Goal: Use online tool/utility: Utilize a website feature to perform a specific function

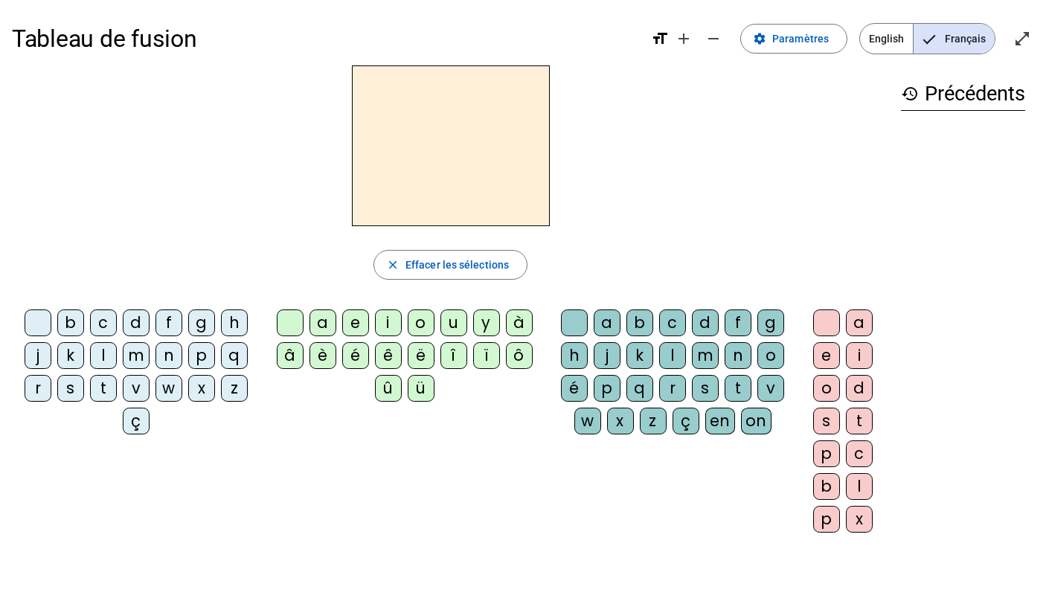
click at [103, 355] on div "l" at bounding box center [103, 355] width 27 height 27
click at [318, 323] on div "a" at bounding box center [322, 322] width 27 height 27
click at [101, 353] on div "l" at bounding box center [103, 355] width 27 height 27
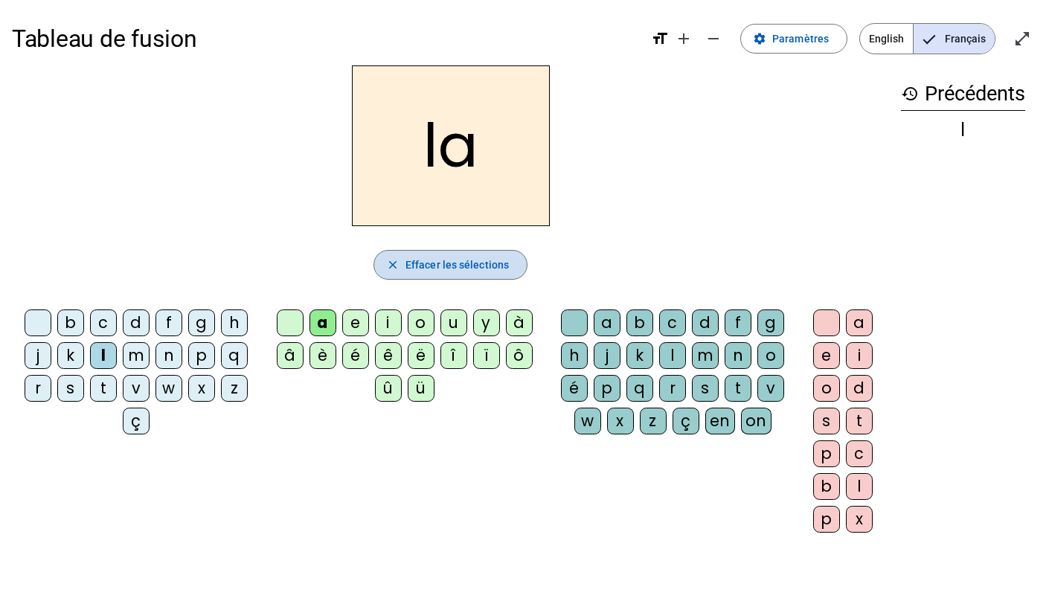
click at [446, 267] on span "Effacer les sélections" at bounding box center [456, 265] width 103 height 18
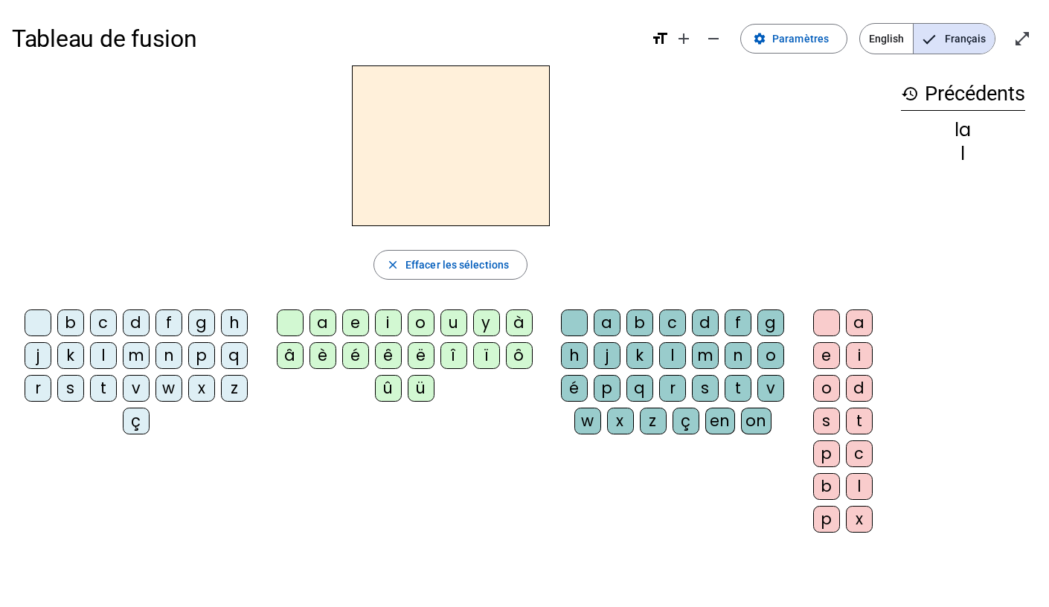
click at [100, 354] on div "l" at bounding box center [103, 355] width 27 height 27
click at [356, 327] on div "e" at bounding box center [355, 322] width 27 height 27
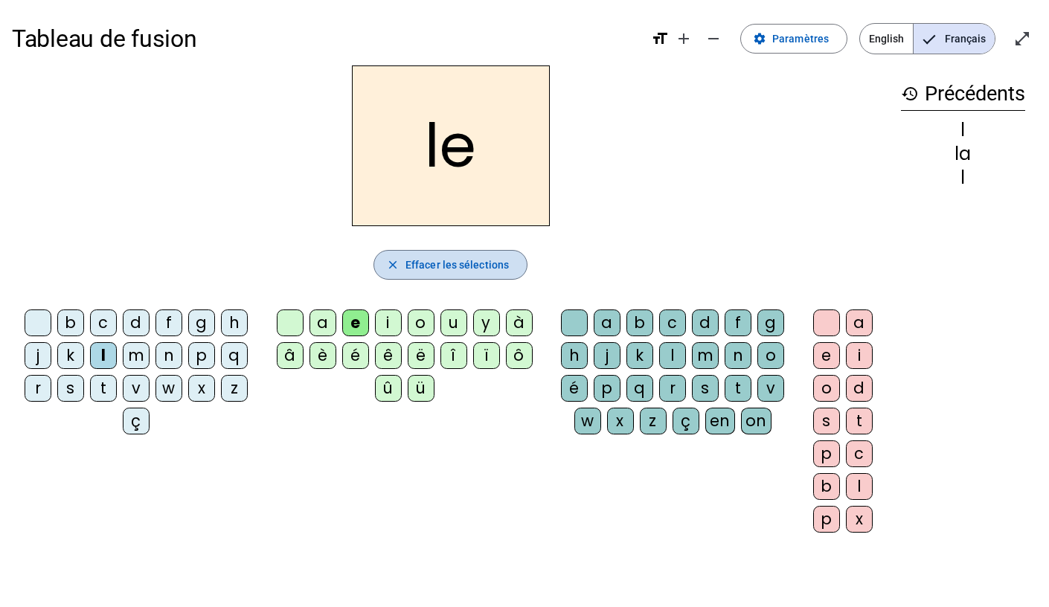
click at [501, 256] on span "Effacer les sélections" at bounding box center [456, 265] width 103 height 18
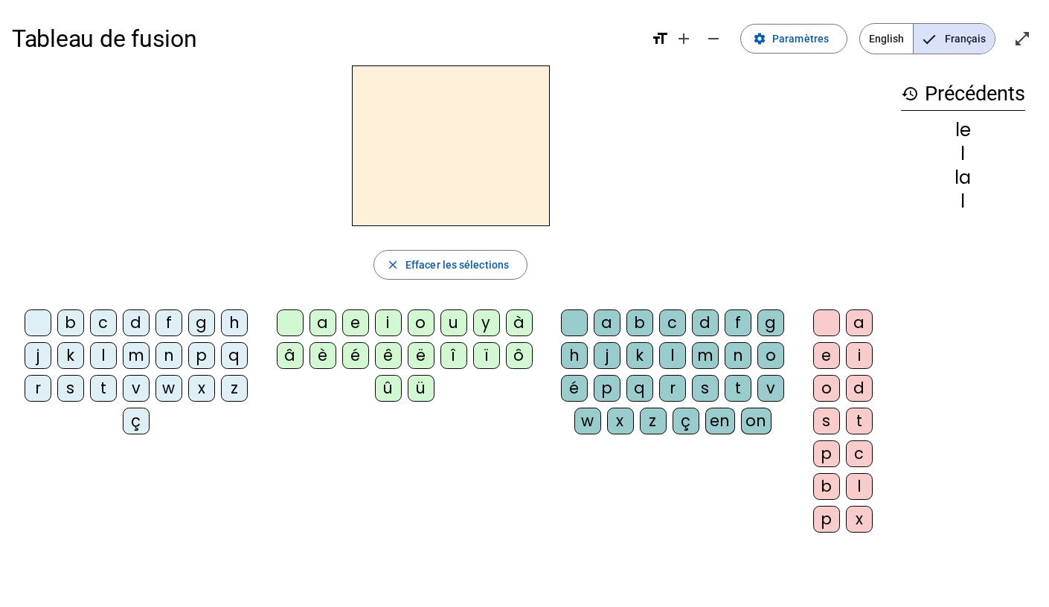
click at [909, 94] on mat-icon "history" at bounding box center [910, 94] width 18 height 18
click at [716, 40] on mat-icon "remove" at bounding box center [713, 39] width 18 height 18
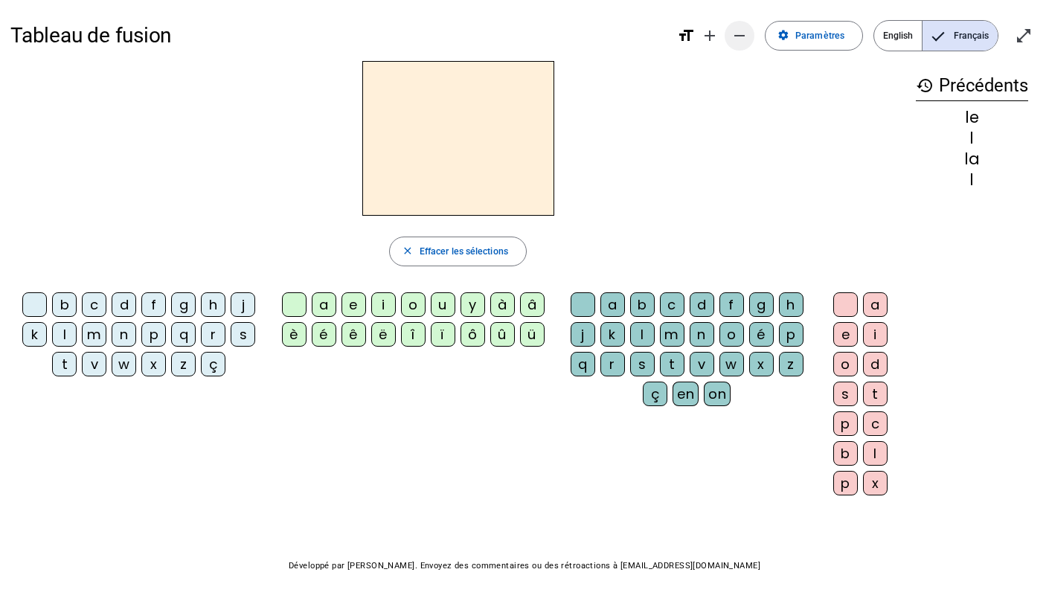
click at [738, 38] on mat-icon "remove" at bounding box center [739, 36] width 18 height 18
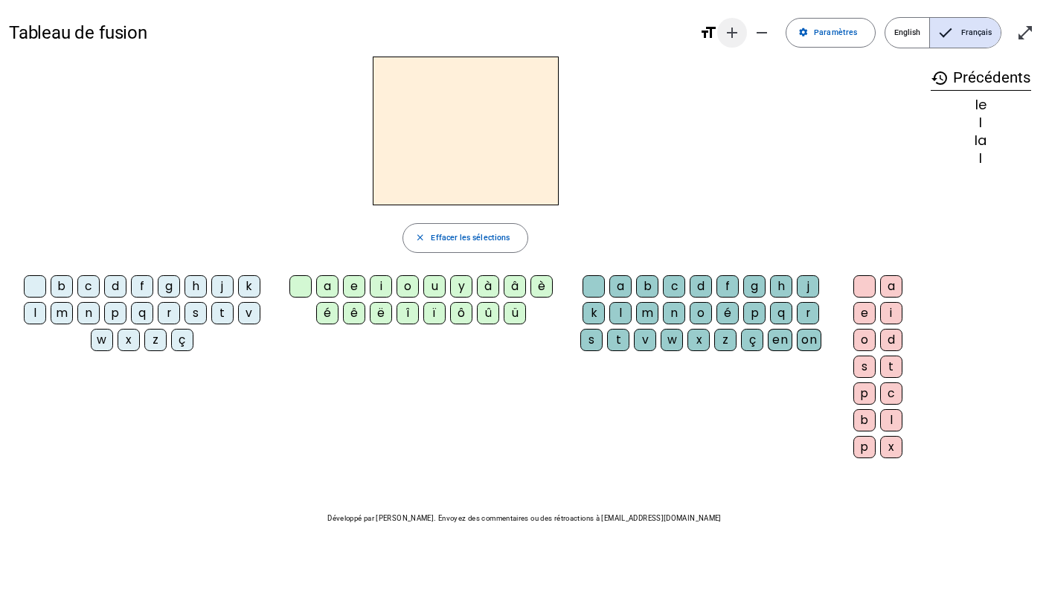
click at [738, 38] on mat-icon "add" at bounding box center [732, 33] width 18 height 18
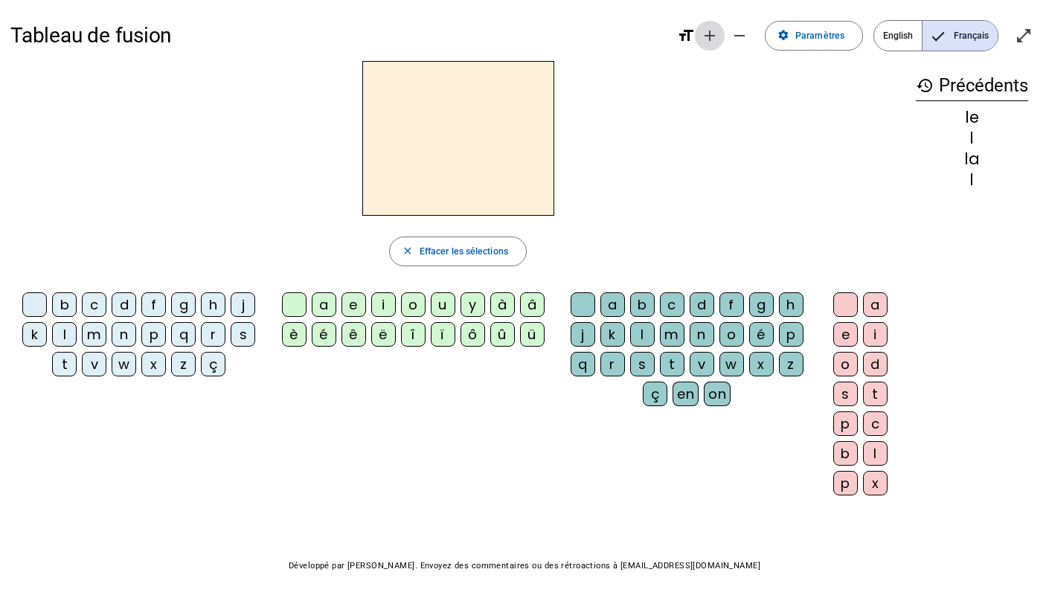
click at [738, 38] on mat-icon "remove" at bounding box center [739, 36] width 18 height 18
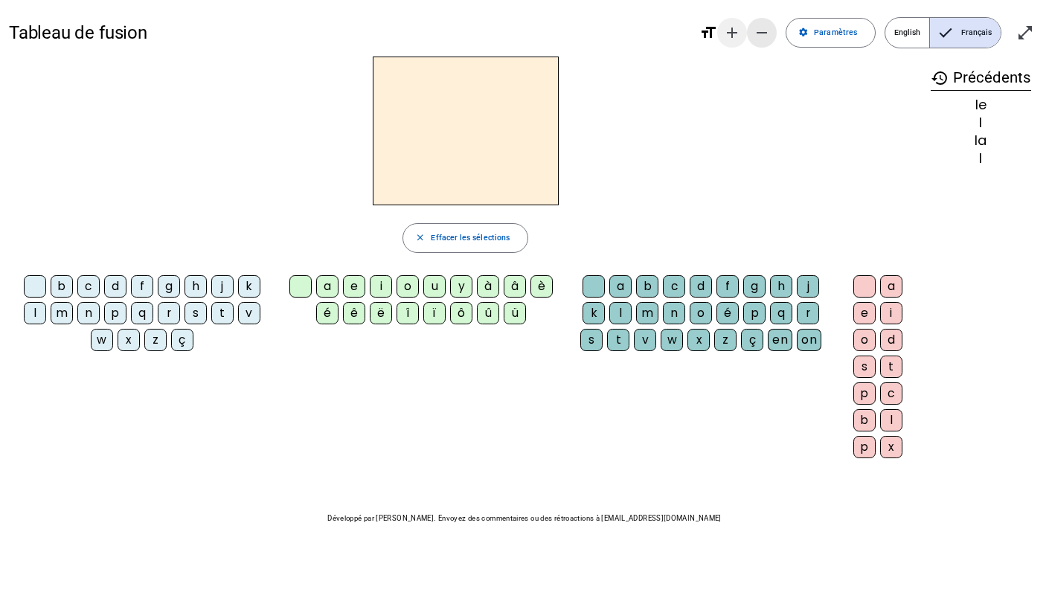
click at [738, 38] on mat-icon "add" at bounding box center [732, 33] width 18 height 18
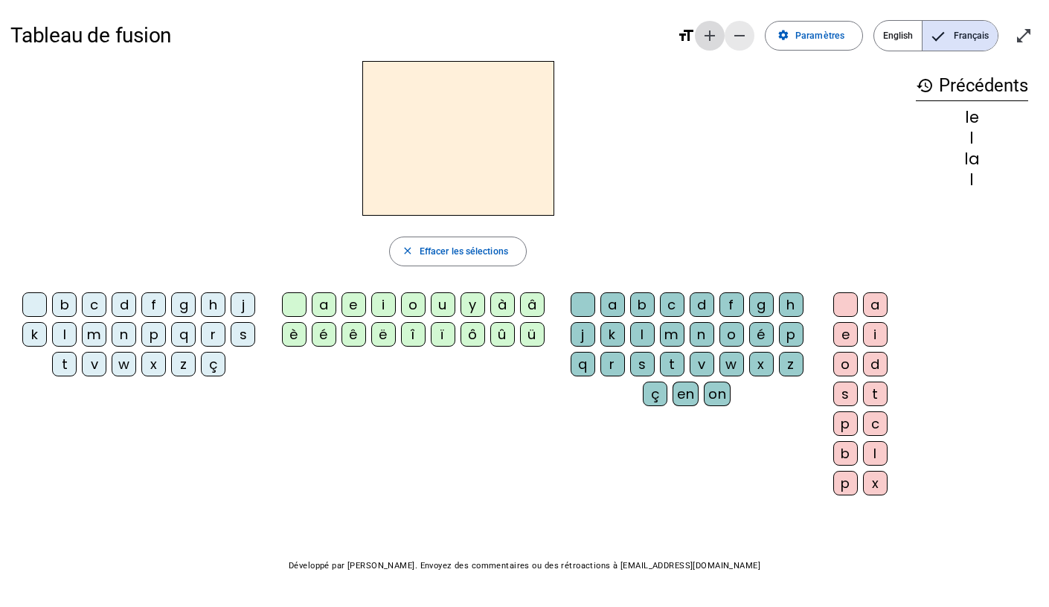
click at [738, 38] on mat-icon "remove" at bounding box center [739, 36] width 18 height 18
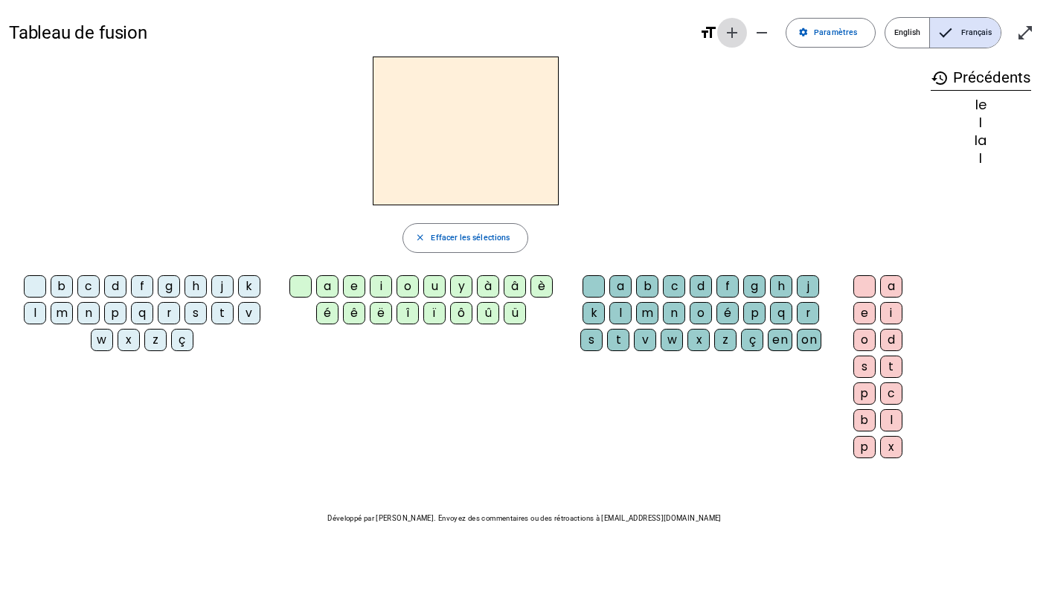
click at [738, 38] on mat-icon "add" at bounding box center [732, 33] width 18 height 18
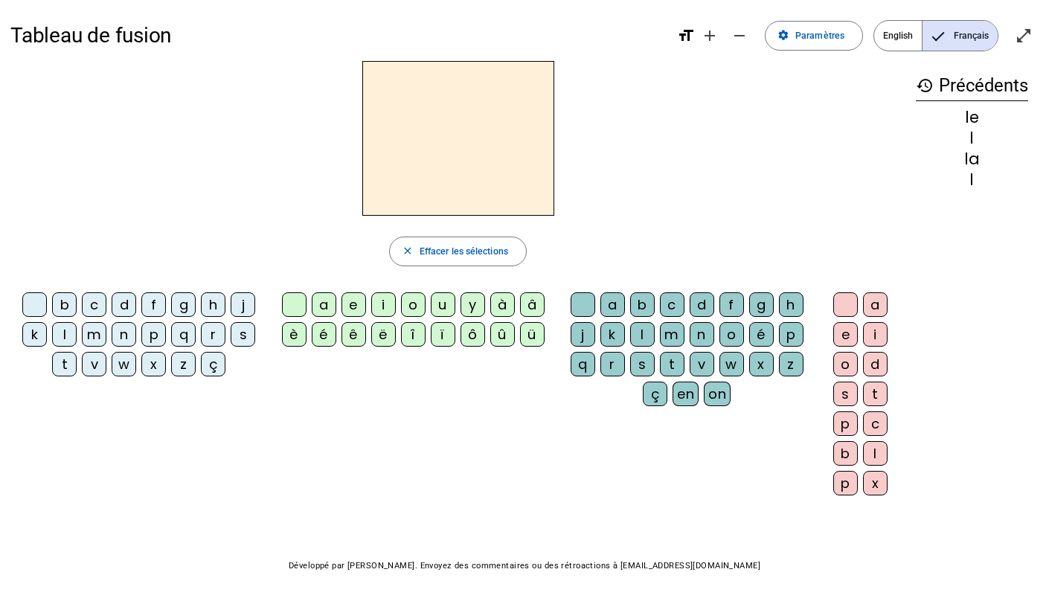
click at [984, 167] on div "le l la l" at bounding box center [971, 148] width 112 height 78
click at [968, 88] on h3 "history Précédents" at bounding box center [971, 86] width 112 height 30
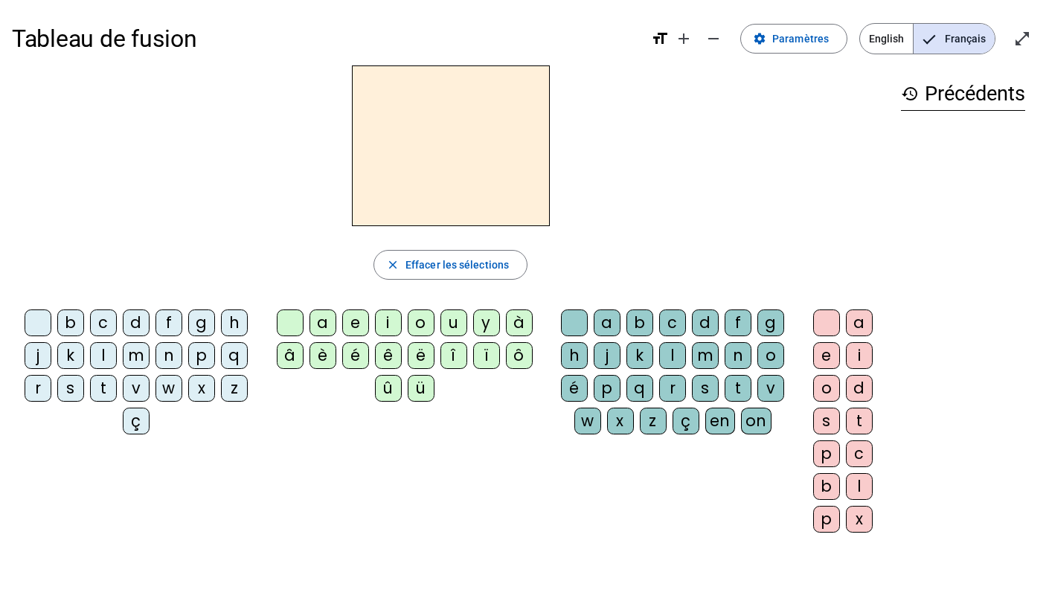
click at [109, 350] on div "l" at bounding box center [103, 355] width 27 height 27
click at [326, 325] on div "a" at bounding box center [322, 322] width 27 height 27
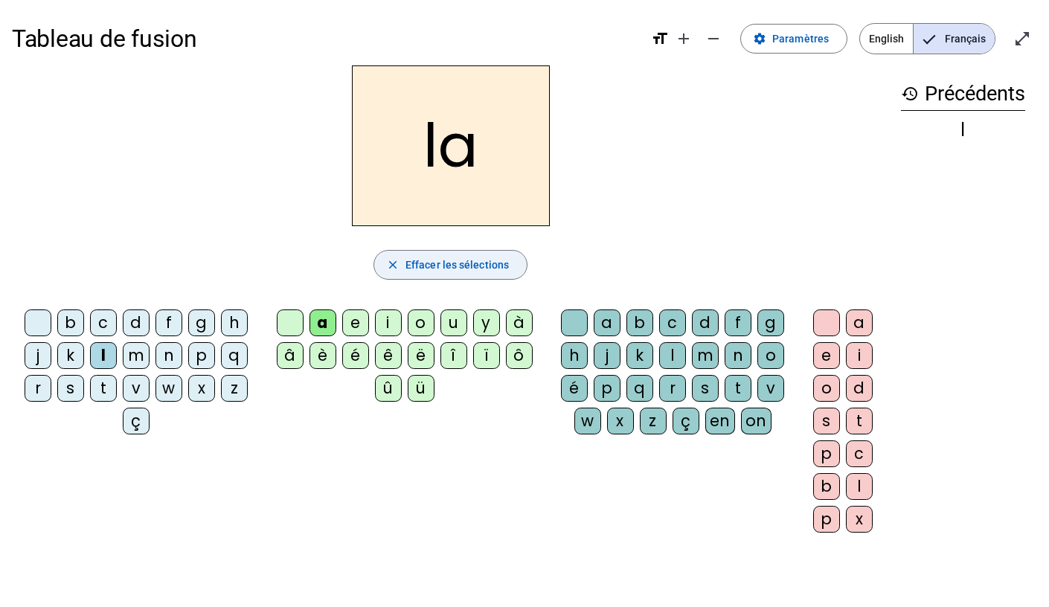
click at [439, 268] on span "Effacer les sélections" at bounding box center [456, 265] width 103 height 18
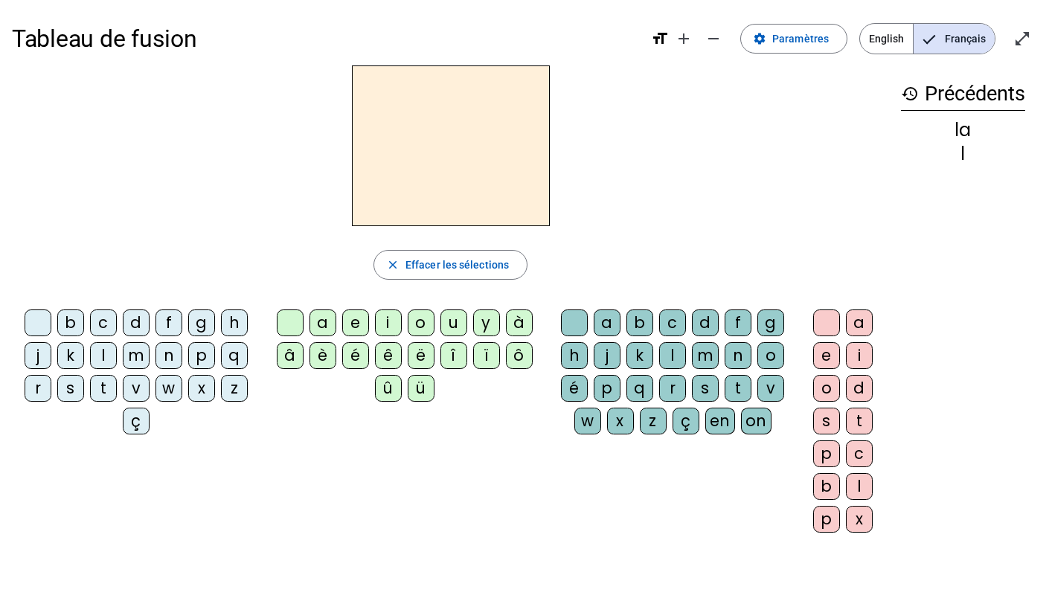
click at [109, 350] on div "l" at bounding box center [103, 355] width 27 height 27
click at [357, 323] on div "e" at bounding box center [355, 322] width 27 height 27
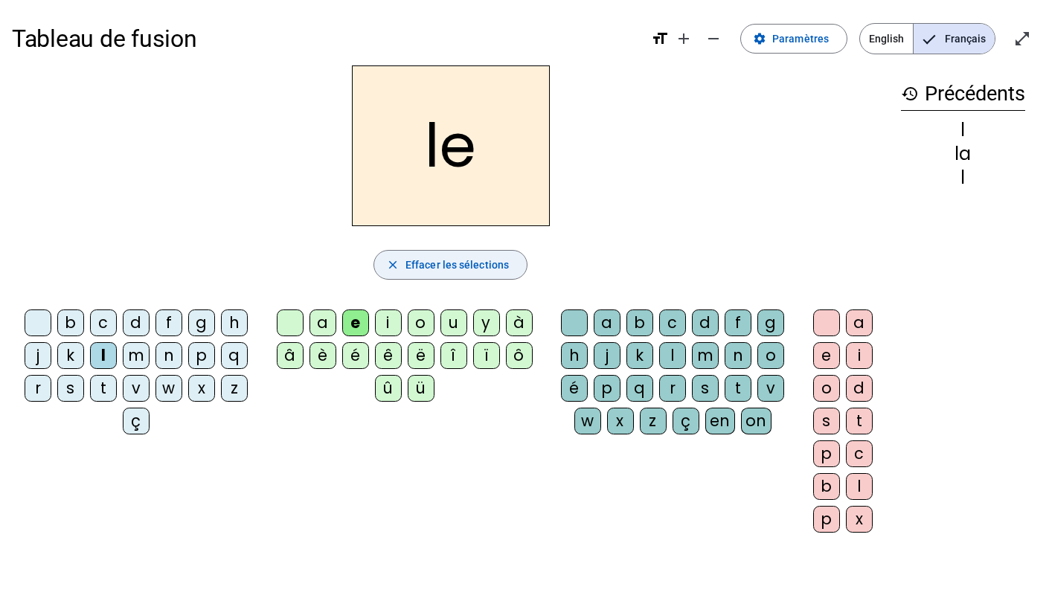
click at [460, 274] on span "button" at bounding box center [450, 265] width 152 height 36
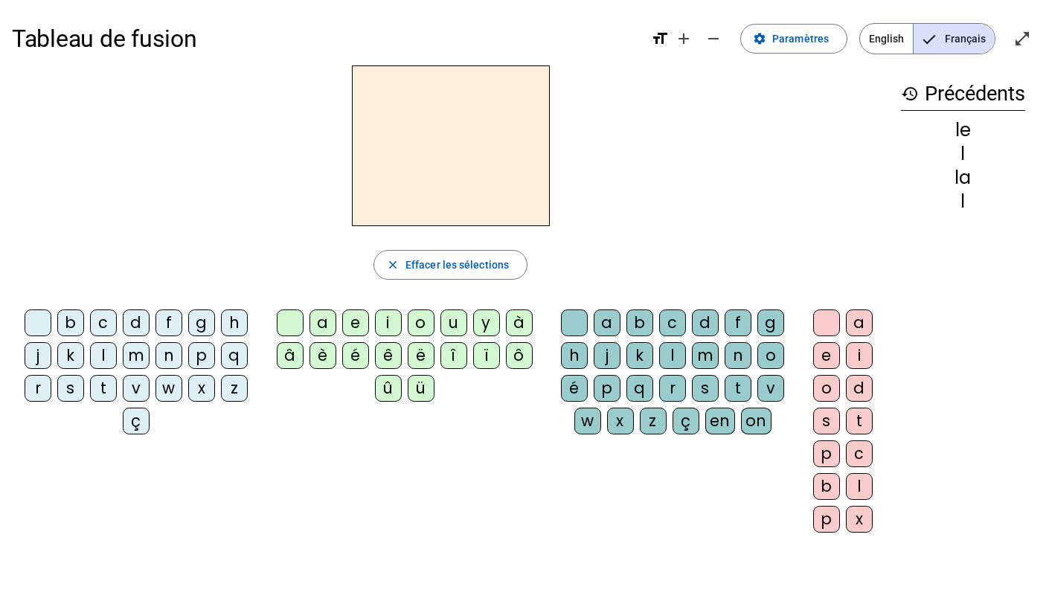
click at [102, 355] on div "l" at bounding box center [103, 355] width 27 height 27
click at [451, 321] on div "u" at bounding box center [453, 322] width 27 height 27
click at [105, 385] on div "t" at bounding box center [103, 388] width 27 height 27
click at [356, 326] on div "e" at bounding box center [355, 322] width 27 height 27
click at [319, 326] on div "a" at bounding box center [322, 322] width 27 height 27
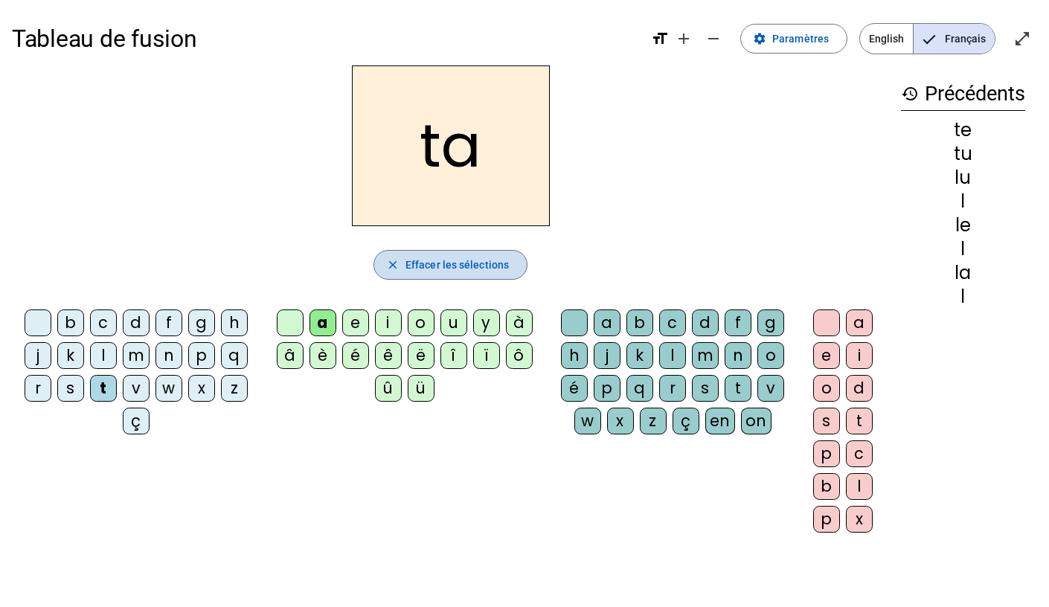
click at [453, 260] on span "Effacer les sélections" at bounding box center [456, 265] width 103 height 18
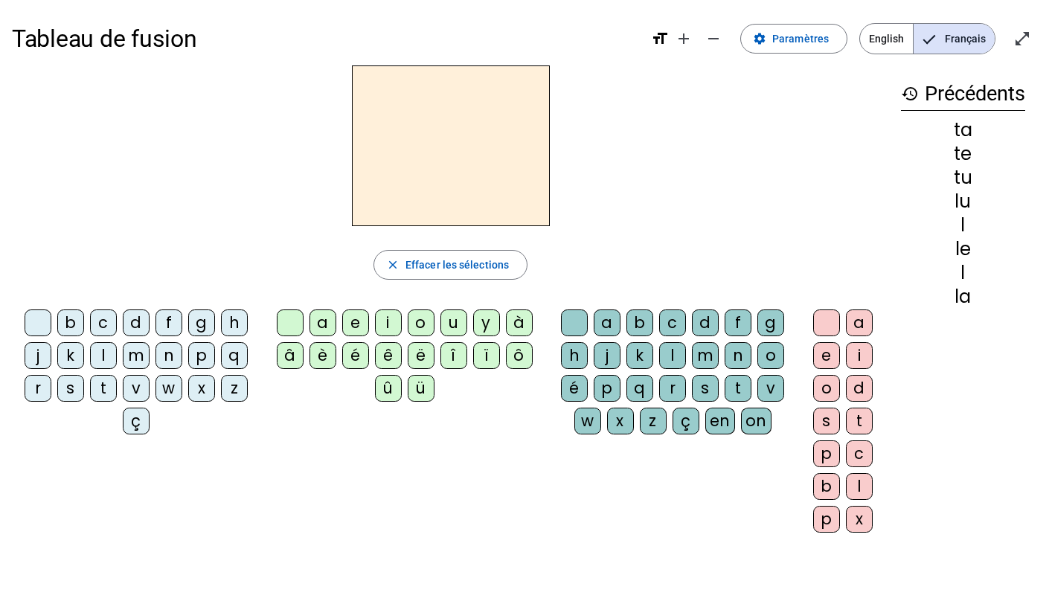
click at [106, 358] on div "l" at bounding box center [103, 355] width 27 height 27
click at [320, 320] on div "a" at bounding box center [322, 322] width 27 height 27
click at [361, 322] on div "e" at bounding box center [355, 322] width 27 height 27
click at [456, 321] on div "u" at bounding box center [453, 322] width 27 height 27
click at [104, 386] on div "t" at bounding box center [103, 388] width 27 height 27
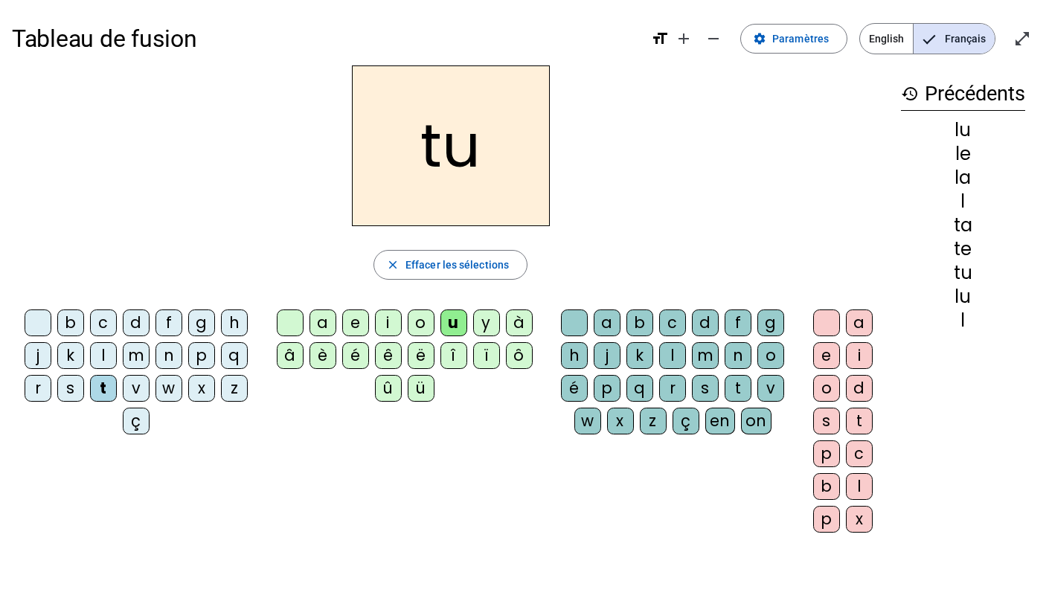
click at [356, 319] on div "e" at bounding box center [355, 322] width 27 height 27
click at [319, 321] on div "a" at bounding box center [322, 322] width 27 height 27
click at [1020, 40] on mat-icon "open_in_full" at bounding box center [1022, 39] width 18 height 18
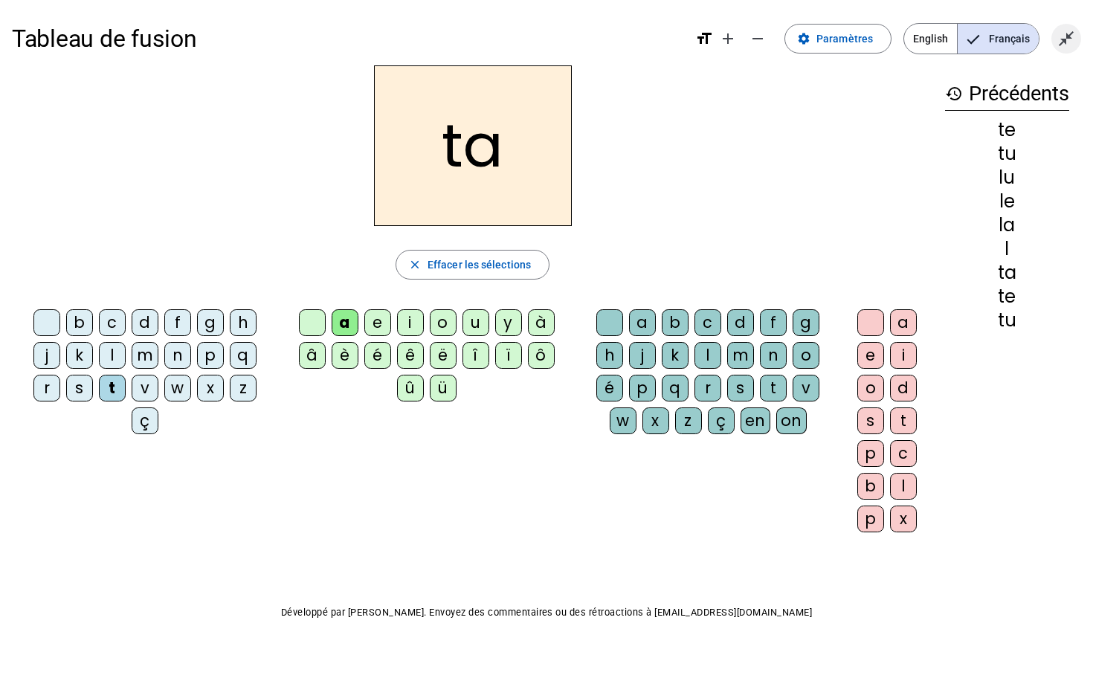
click at [1048, 36] on mat-icon "close_fullscreen" at bounding box center [1067, 39] width 18 height 18
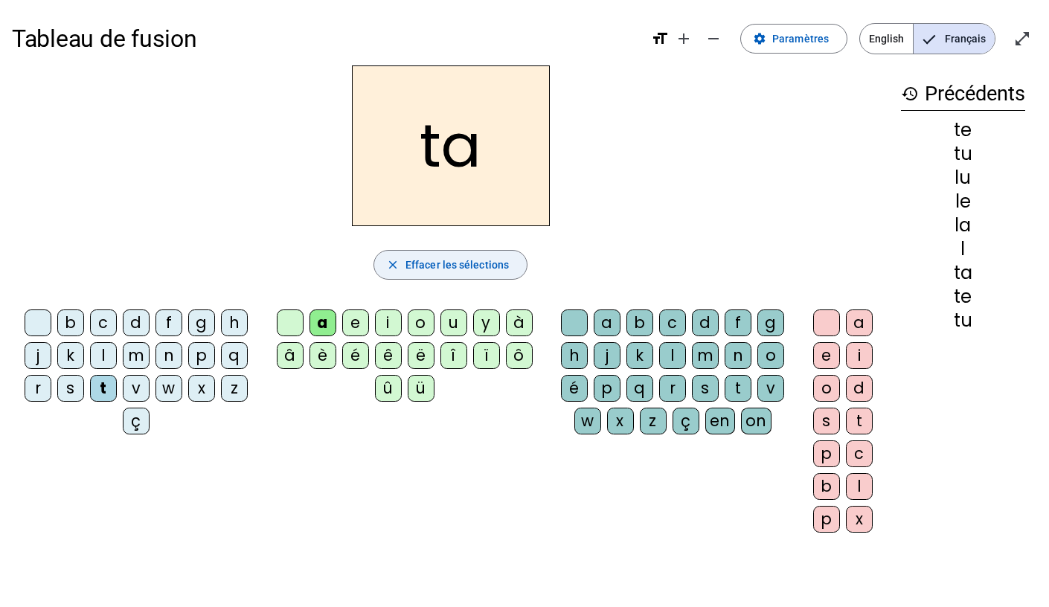
click at [484, 265] on span "Effacer les sélections" at bounding box center [456, 265] width 103 height 18
